Goal: Obtain resource: Download file/media

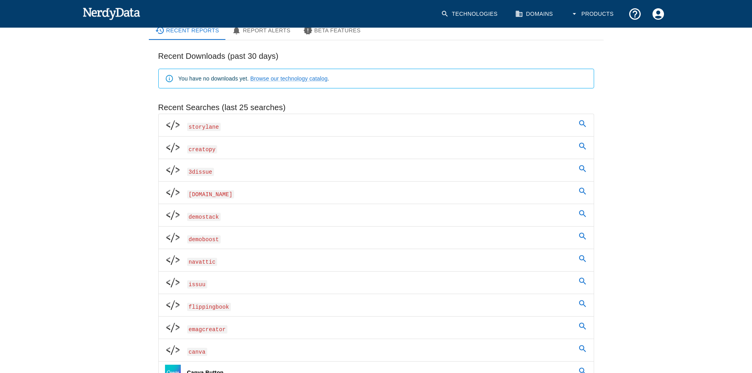
scroll to position [79, 0]
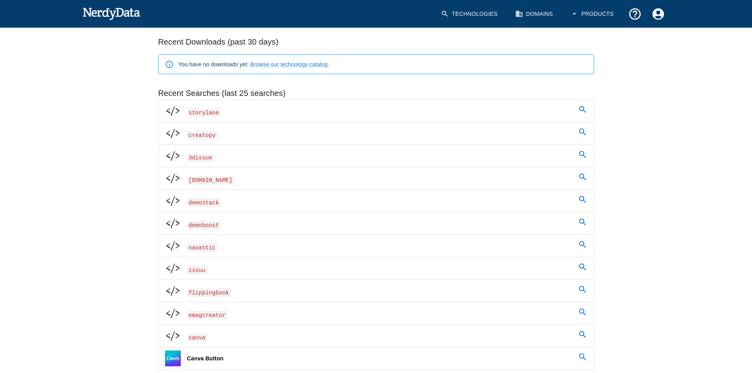
click at [200, 265] on span "issuu" at bounding box center [197, 268] width 20 height 12
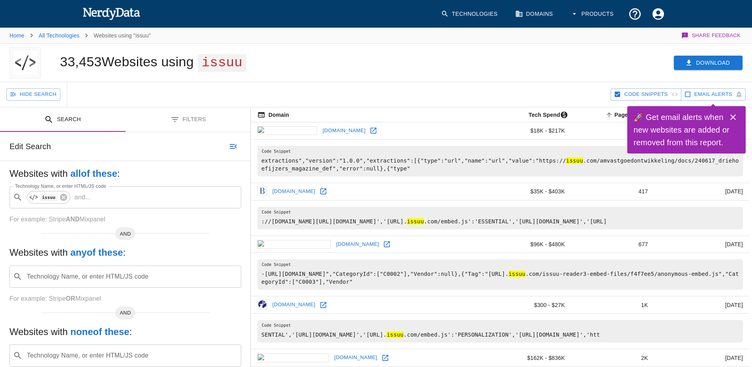
click at [704, 65] on button "Download" at bounding box center [708, 63] width 69 height 15
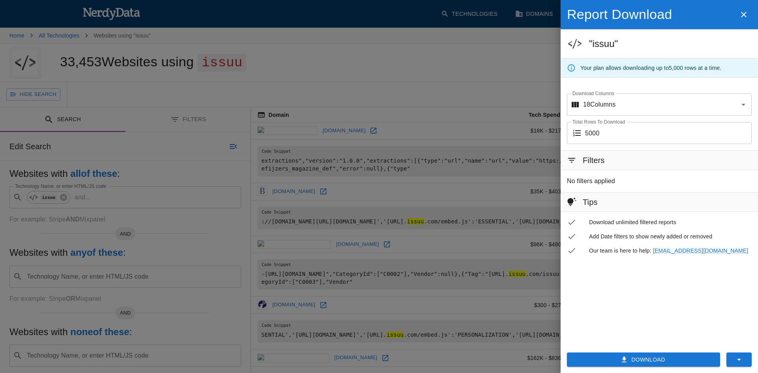
click at [627, 359] on icon "button" at bounding box center [624, 360] width 8 height 8
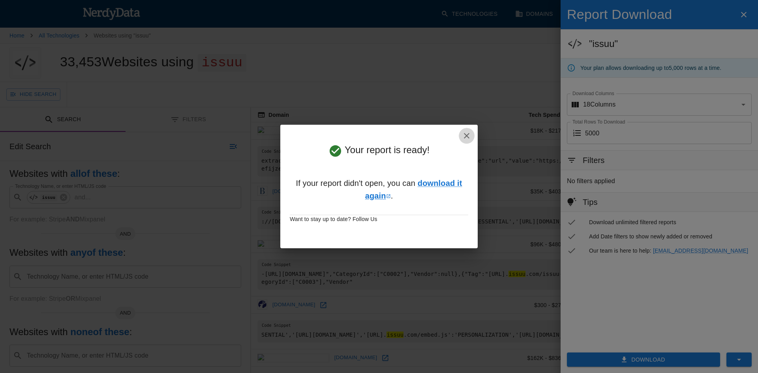
click at [470, 135] on icon "button" at bounding box center [466, 135] width 9 height 9
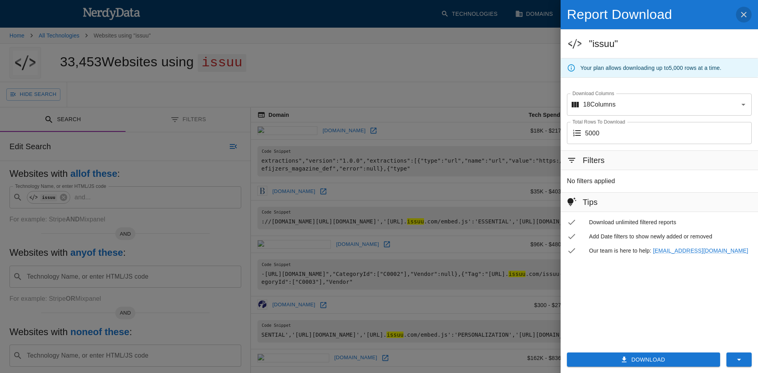
click at [741, 13] on icon "button" at bounding box center [744, 15] width 6 height 6
